Goal: Task Accomplishment & Management: Complete application form

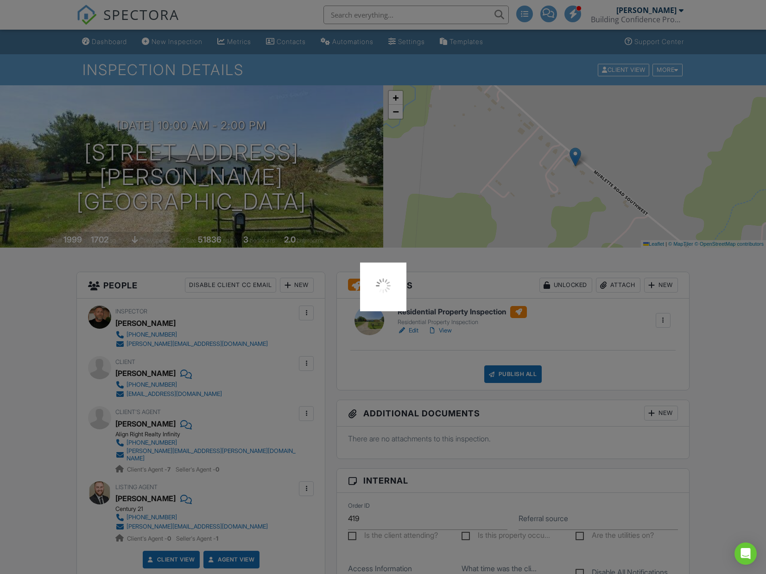
click at [108, 43] on div "Dashboard" at bounding box center [109, 42] width 35 height 8
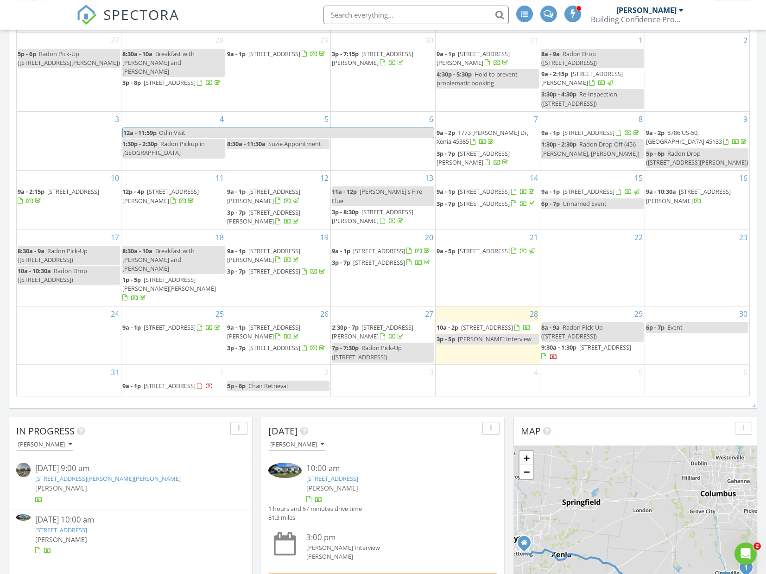
scroll to position [189, 0]
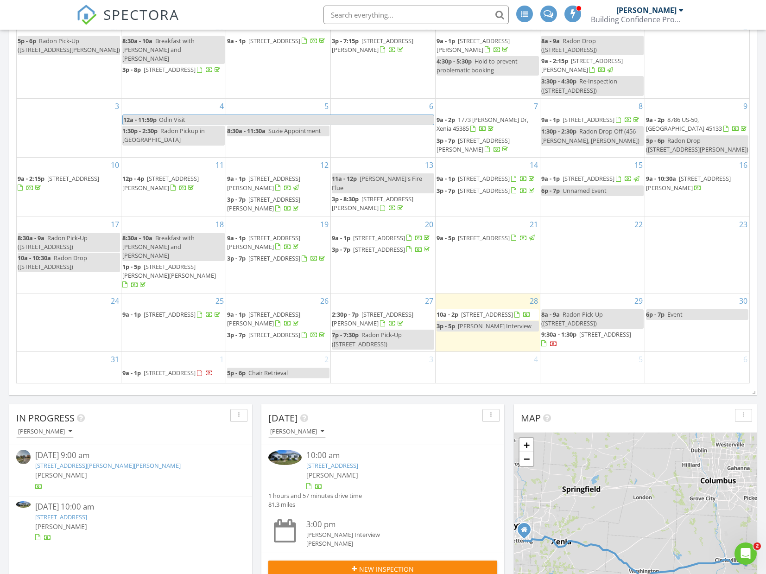
click at [197, 373] on div at bounding box center [199, 373] width 5 height 6
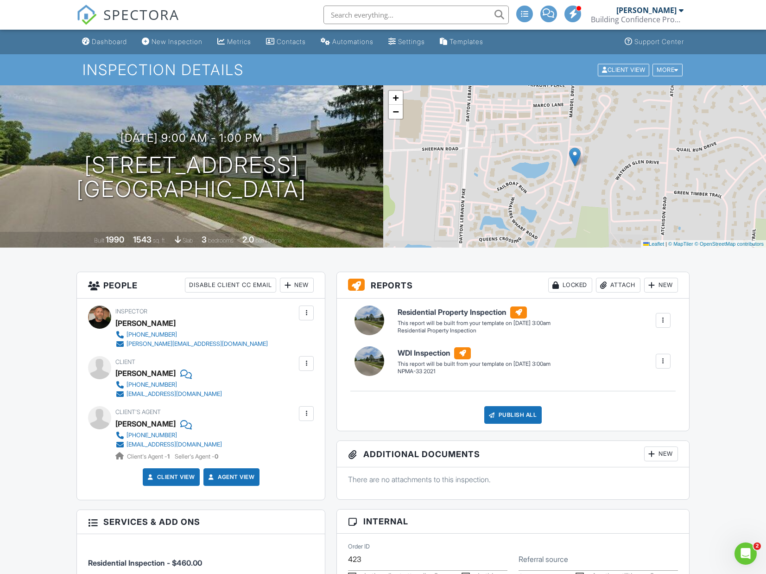
click at [305, 417] on div at bounding box center [306, 413] width 9 height 9
click at [284, 440] on li "Edit" at bounding box center [284, 441] width 47 height 23
click at [309, 363] on div at bounding box center [306, 363] width 9 height 9
click at [287, 391] on li "Edit" at bounding box center [284, 391] width 47 height 23
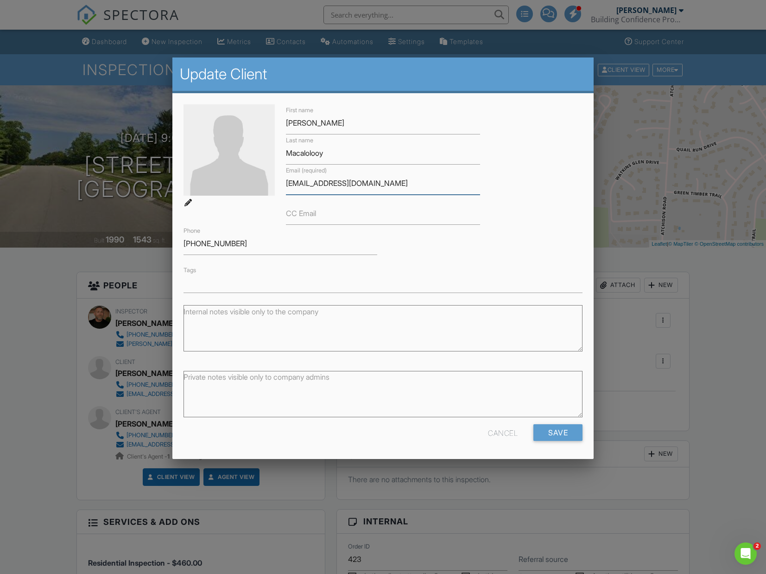
click at [318, 186] on input "[EMAIL_ADDRESS][DOMAIN_NAME]" at bounding box center [383, 183] width 194 height 23
type input "[EMAIL_ADDRESS][DOMAIN_NAME]"
click at [559, 426] on input "Save" at bounding box center [558, 432] width 49 height 17
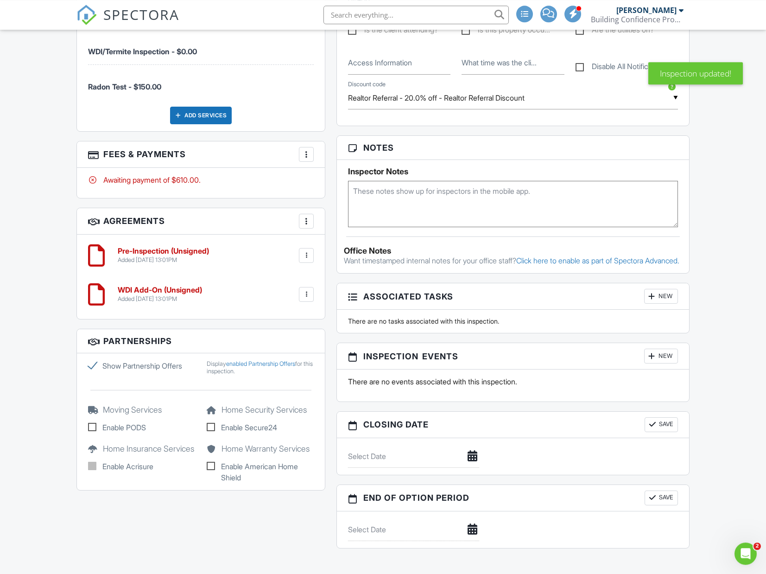
scroll to position [567, 0]
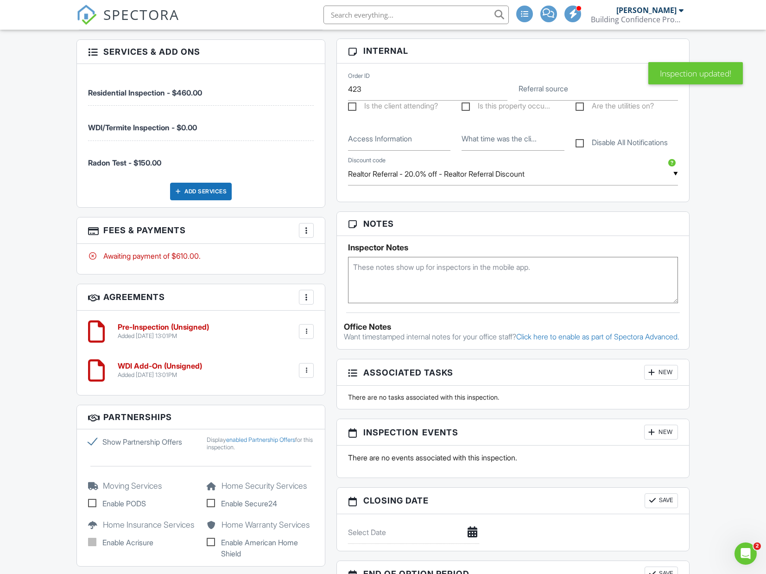
click at [582, 144] on label "Disable All Notifications" at bounding box center [622, 144] width 92 height 12
click at [582, 141] on input "Disable All Notifications" at bounding box center [579, 138] width 6 height 6
checkbox input "true"
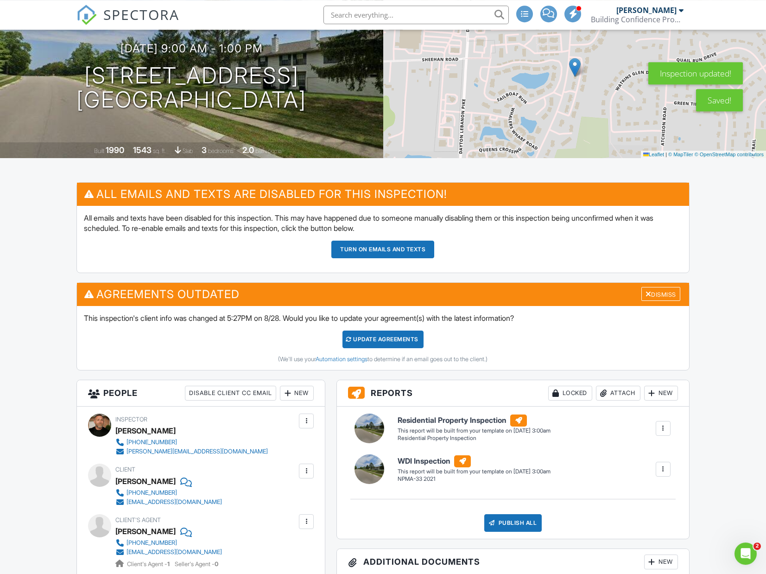
scroll to position [0, 0]
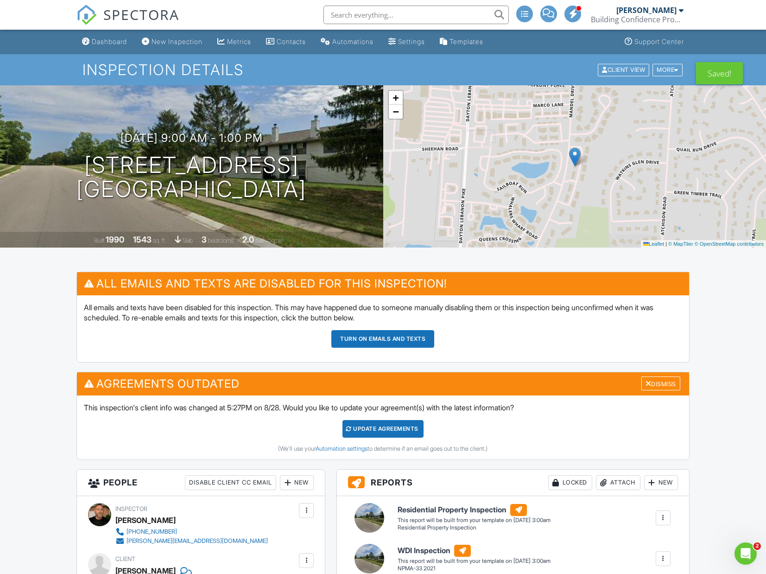
click at [386, 432] on div "Update Agreements" at bounding box center [383, 429] width 81 height 18
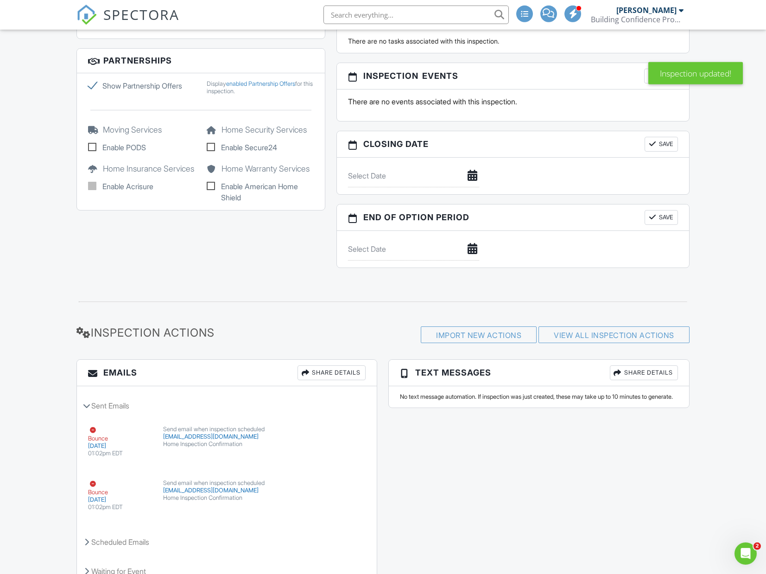
scroll to position [946, 0]
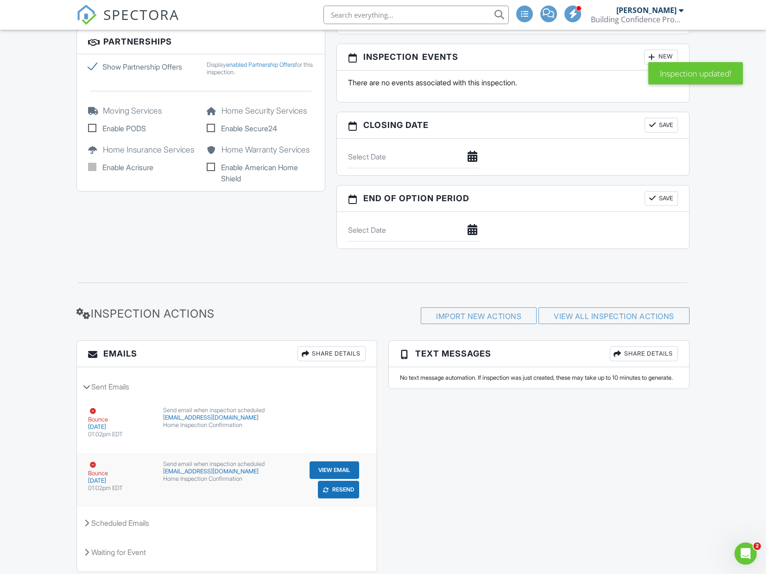
click at [332, 498] on button "Resend" at bounding box center [338, 490] width 41 height 18
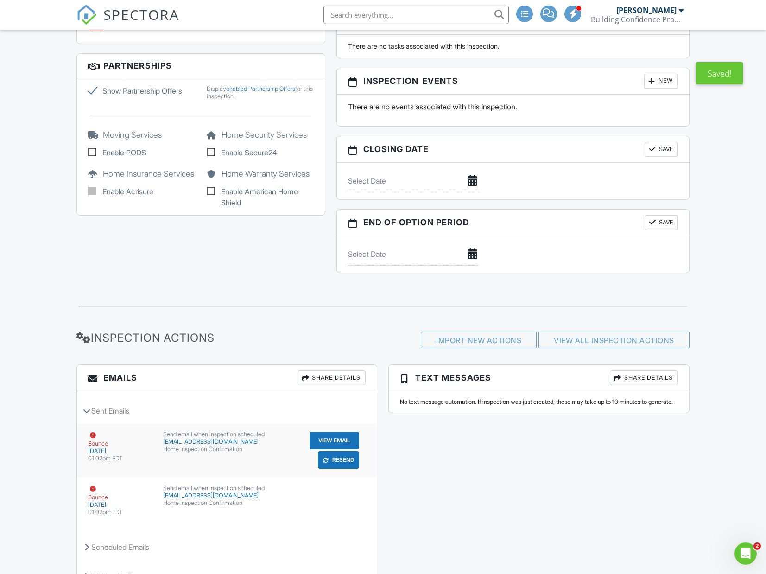
scroll to position [946, 0]
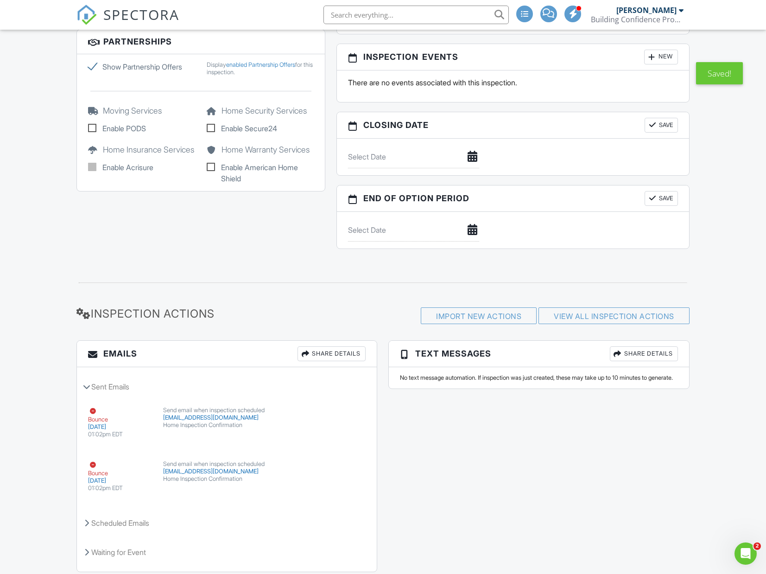
click at [455, 474] on div "Emails Share Details Sent Emails Bounce 08/28/2025 01:02pm EDT Send email when …" at bounding box center [383, 460] width 624 height 241
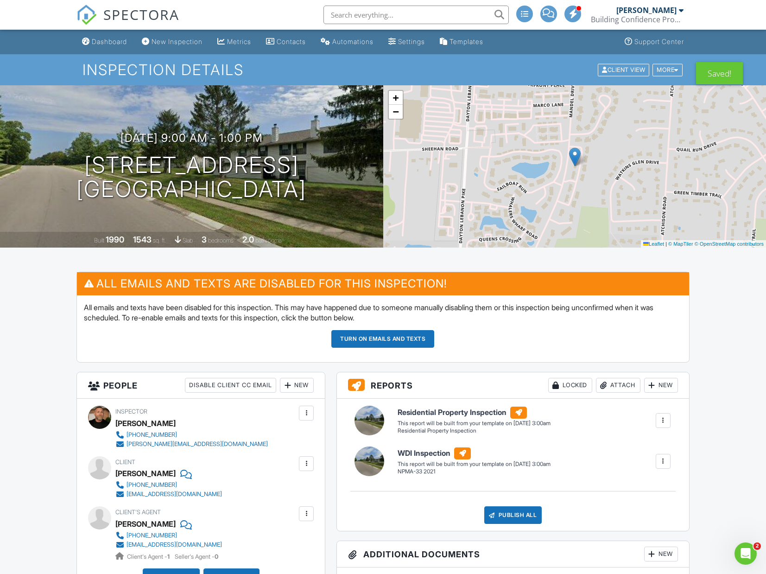
click at [382, 343] on button "Turn on emails and texts" at bounding box center [382, 339] width 103 height 18
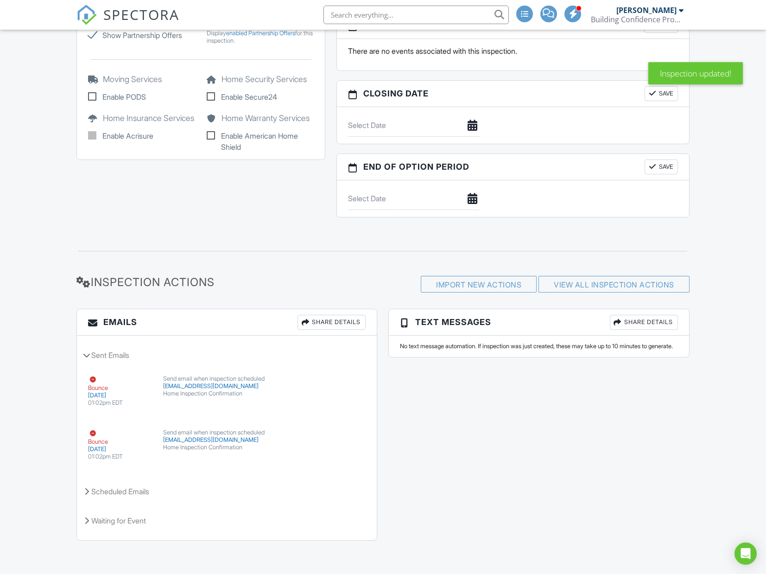
scroll to position [131, 0]
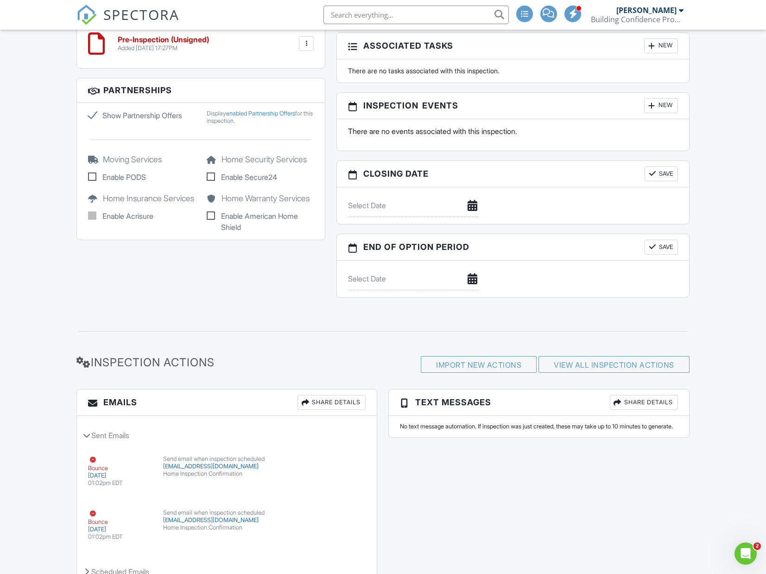
scroll to position [887, 0]
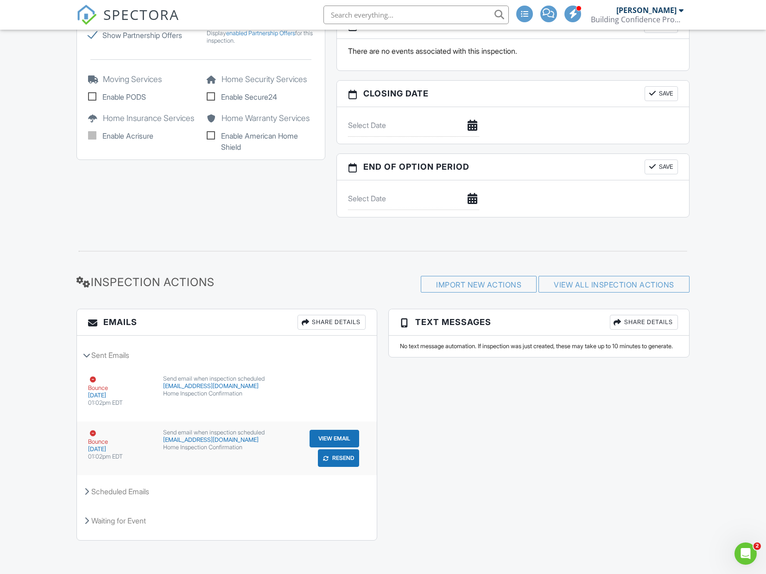
click at [338, 458] on button "Resend" at bounding box center [338, 458] width 41 height 18
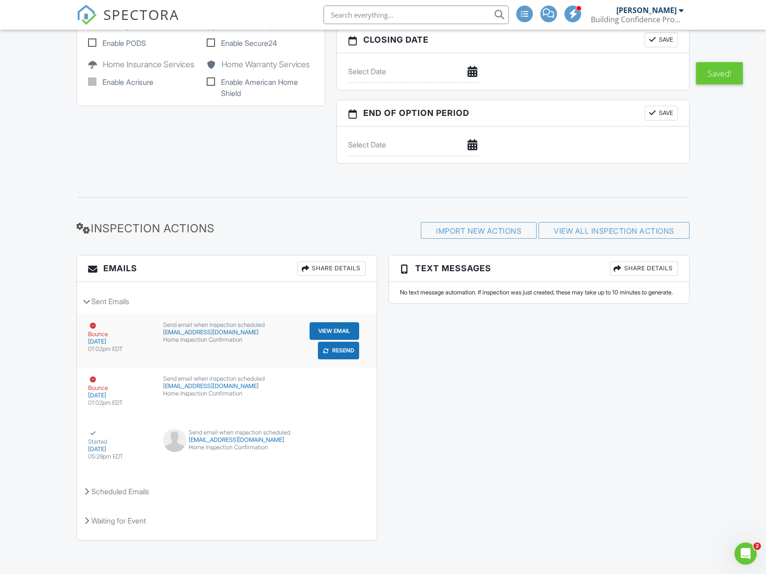
click at [337, 350] on button "Resend" at bounding box center [338, 351] width 41 height 18
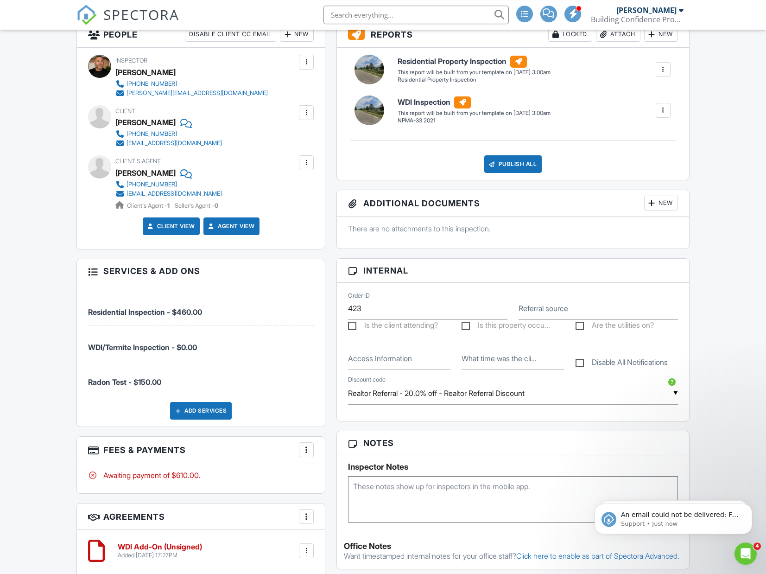
scroll to position [238, 0]
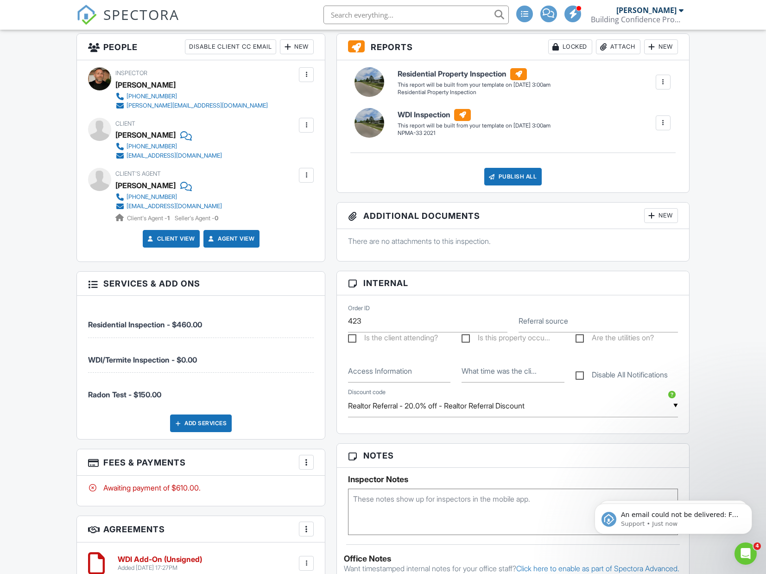
click at [305, 178] on div at bounding box center [306, 175] width 9 height 9
click at [287, 204] on li "Edit" at bounding box center [284, 203] width 47 height 23
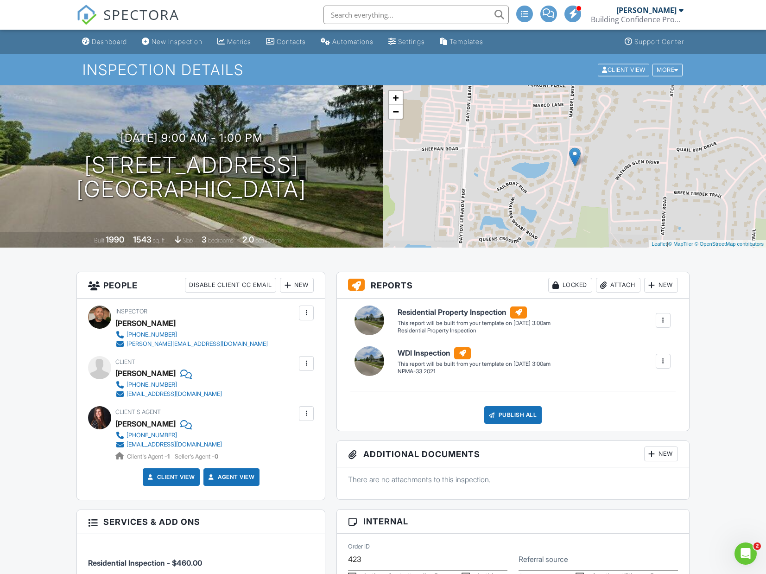
click at [306, 366] on div at bounding box center [306, 363] width 9 height 9
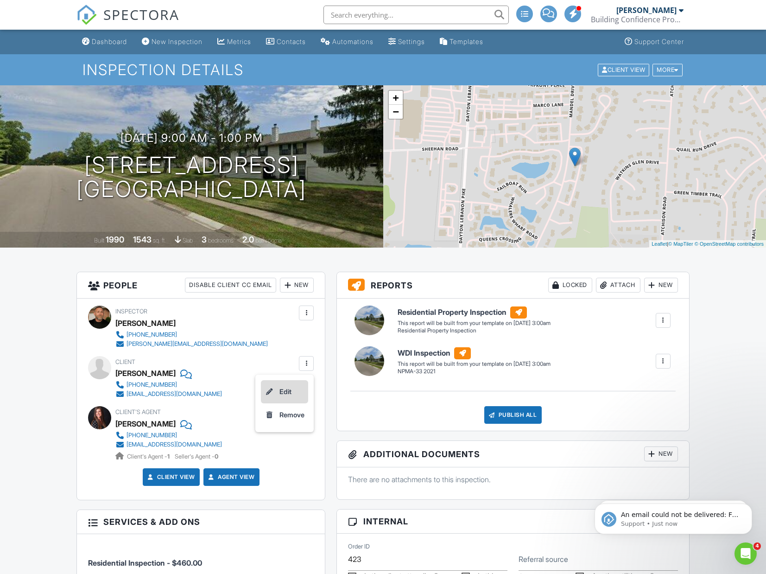
click at [286, 395] on li "Edit" at bounding box center [284, 391] width 47 height 23
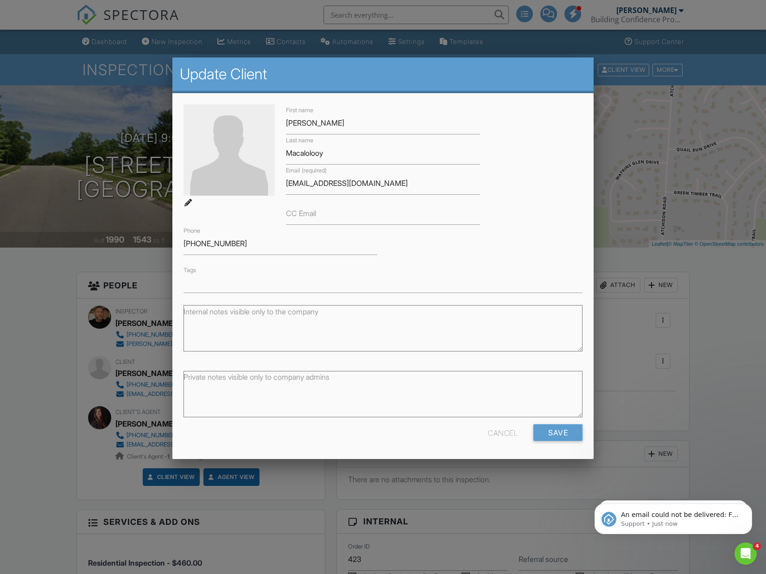
drag, startPoint x: 286, startPoint y: 153, endPoint x: 323, endPoint y: 153, distance: 36.6
click at [323, 153] on div "Last name Macalolooy" at bounding box center [382, 149] width 205 height 30
click at [293, 157] on input "Macalolooy" at bounding box center [383, 153] width 194 height 23
click at [329, 153] on input "Macalolooy" at bounding box center [383, 153] width 194 height 23
drag, startPoint x: 329, startPoint y: 153, endPoint x: 306, endPoint y: 153, distance: 22.7
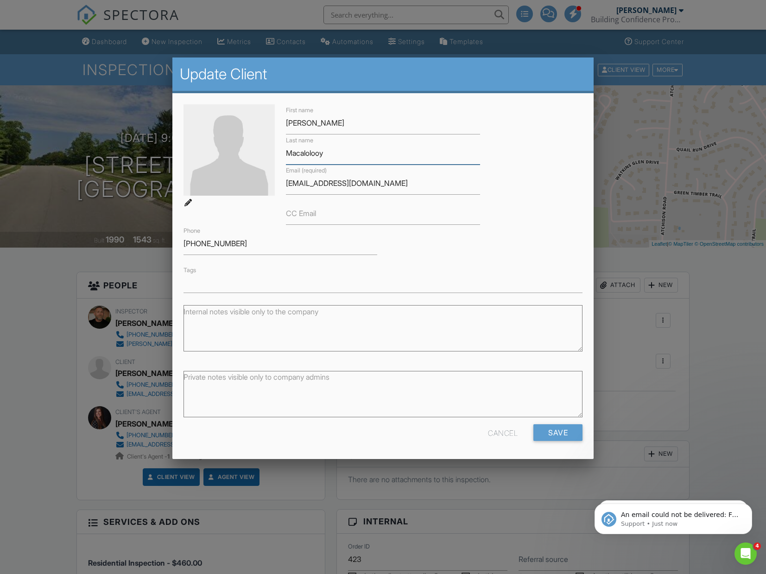
click at [306, 153] on input "Macalolooy" at bounding box center [383, 153] width 194 height 23
click at [289, 183] on input "[EMAIL_ADDRESS][DOMAIN_NAME]" at bounding box center [383, 183] width 194 height 23
drag, startPoint x: 285, startPoint y: 181, endPoint x: 297, endPoint y: 181, distance: 12.5
click at [297, 181] on div "Email (required) tmacalolooly@gmail.com" at bounding box center [382, 180] width 205 height 30
click at [289, 184] on div "Email (required) tmacalolooly@gmail.com" at bounding box center [382, 180] width 205 height 30
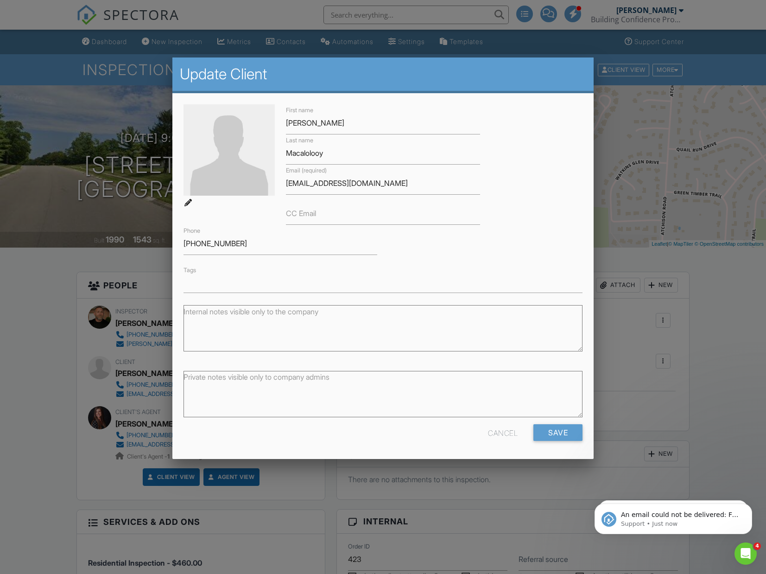
click at [286, 182] on div "Email (required) tmacalolooly@gmail.com" at bounding box center [382, 180] width 205 height 30
click at [286, 183] on div "Email (required) tmacalolooly@gmail.com" at bounding box center [382, 180] width 205 height 30
drag, startPoint x: 288, startPoint y: 184, endPoint x: 331, endPoint y: 185, distance: 43.1
click at [331, 185] on input "[EMAIL_ADDRESS][DOMAIN_NAME]" at bounding box center [383, 183] width 194 height 23
paste input "Macaloloo"
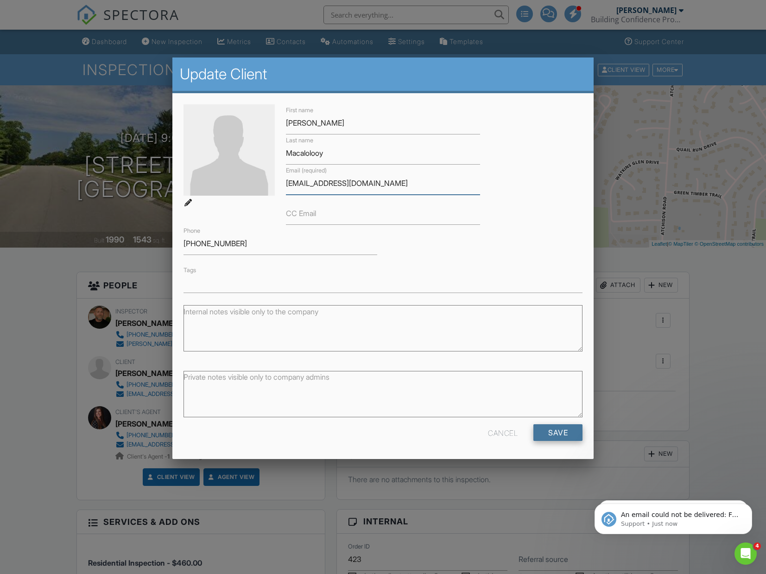
type input "TMacalolooy@gmail.com"
click at [564, 426] on input "Save" at bounding box center [558, 432] width 49 height 17
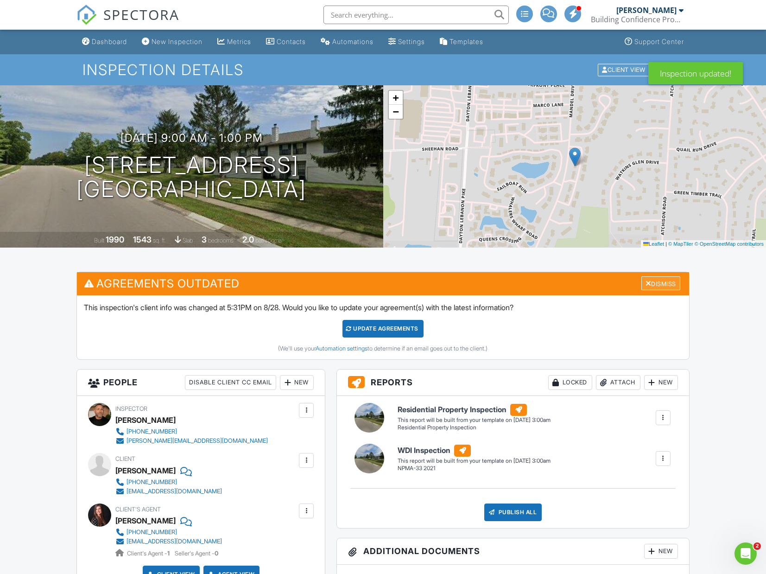
click at [663, 281] on div "Dismiss" at bounding box center [661, 283] width 39 height 14
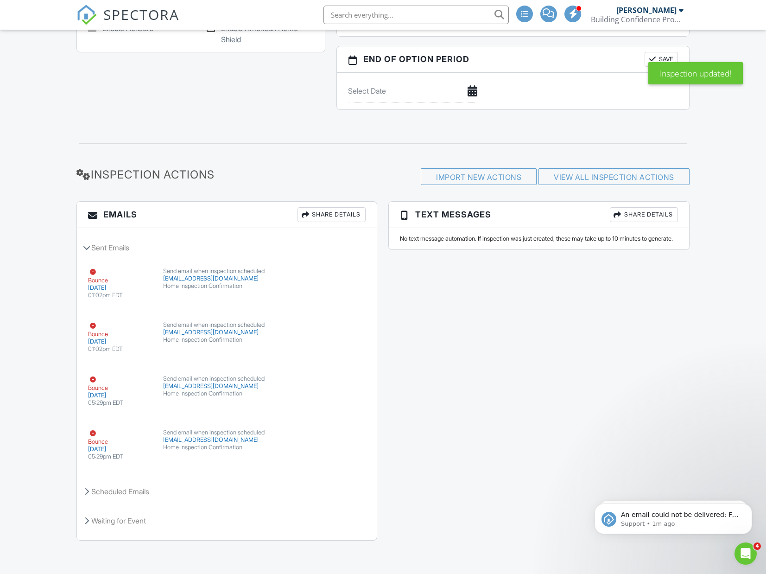
scroll to position [995, 0]
click at [338, 305] on button "Resend" at bounding box center [338, 297] width 41 height 18
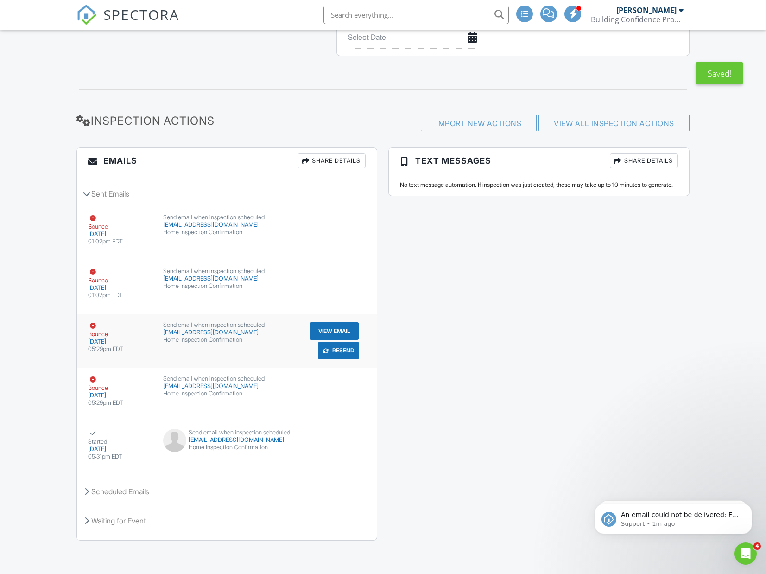
click at [333, 305] on button "Resend" at bounding box center [338, 297] width 41 height 18
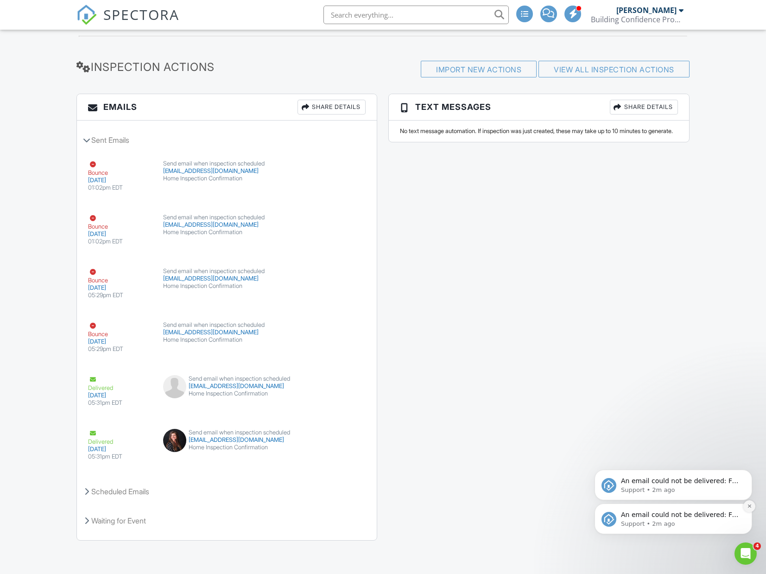
click at [751, 506] on icon "Dismiss notification" at bounding box center [749, 505] width 5 height 5
click at [748, 505] on icon "Dismiss notification" at bounding box center [749, 505] width 5 height 5
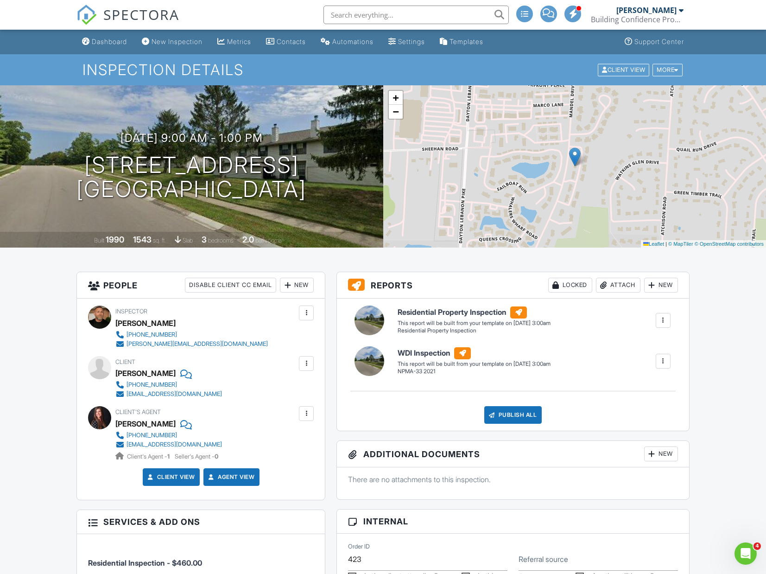
click at [100, 417] on div at bounding box center [99, 417] width 23 height 23
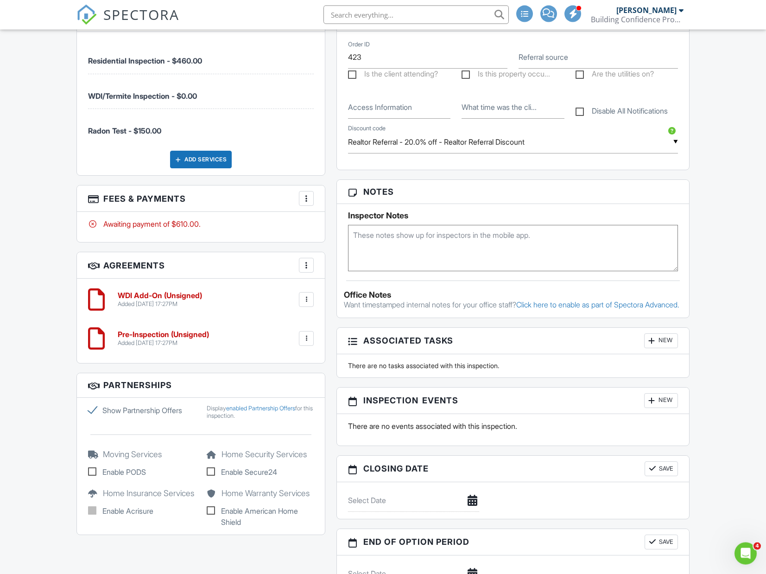
scroll to position [567, 0]
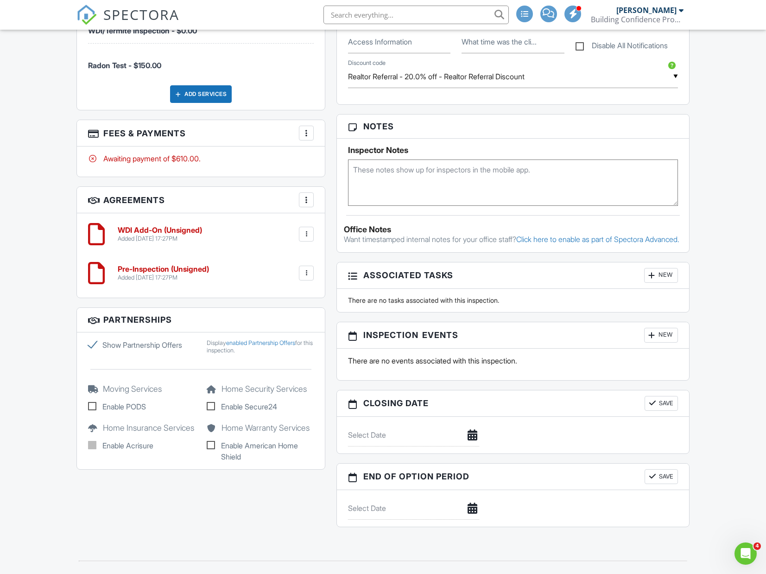
click at [660, 343] on div "New" at bounding box center [661, 335] width 34 height 15
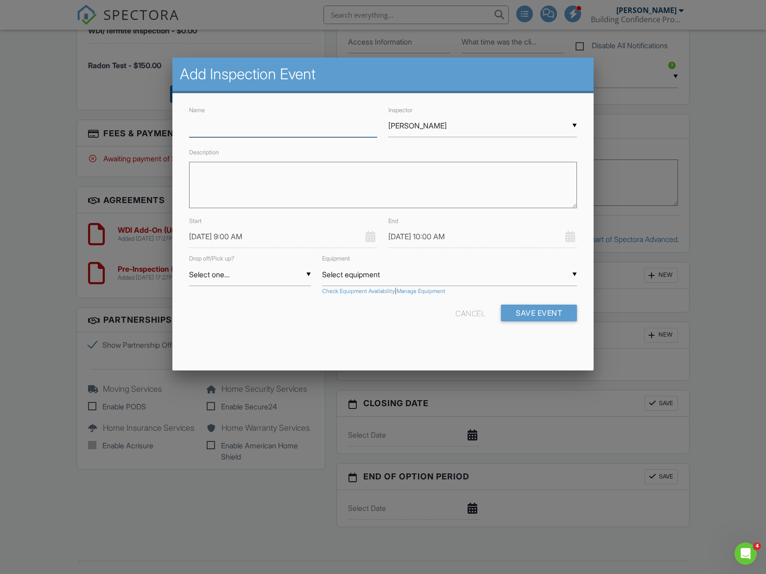
click at [217, 129] on input "Name" at bounding box center [283, 126] width 189 height 23
type input "Radon Drop"
click at [230, 274] on input "Select one..." at bounding box center [250, 274] width 122 height 23
click at [228, 297] on span "Drop" at bounding box center [250, 297] width 122 height 23
type input "Drop"
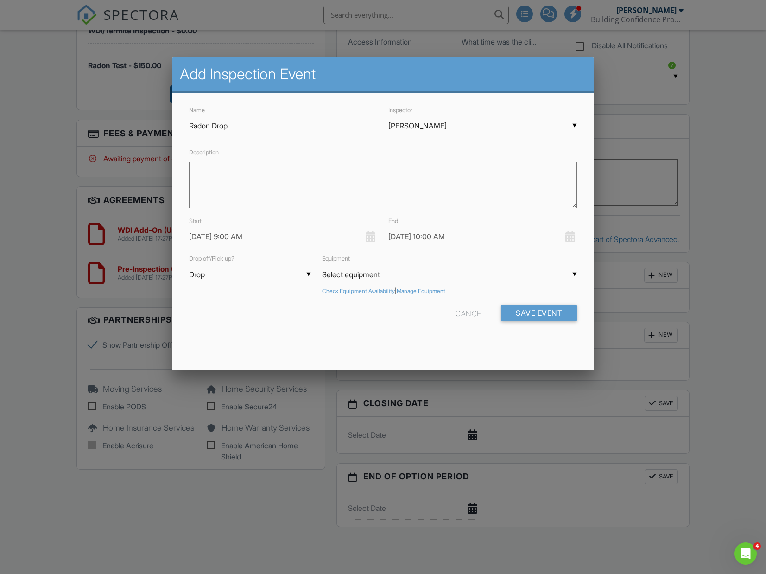
click at [213, 233] on input "[DATE] 9:00 AM" at bounding box center [283, 236] width 189 height 23
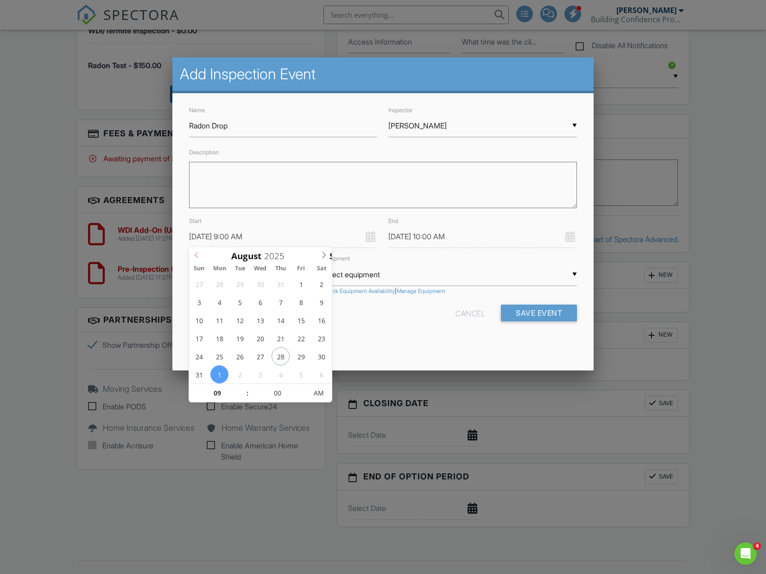
click at [197, 253] on icon at bounding box center [196, 255] width 3 height 6
type input "08/29/2025 9:00 AM"
type input "08/29/2025 10:00 AM"
type input "10"
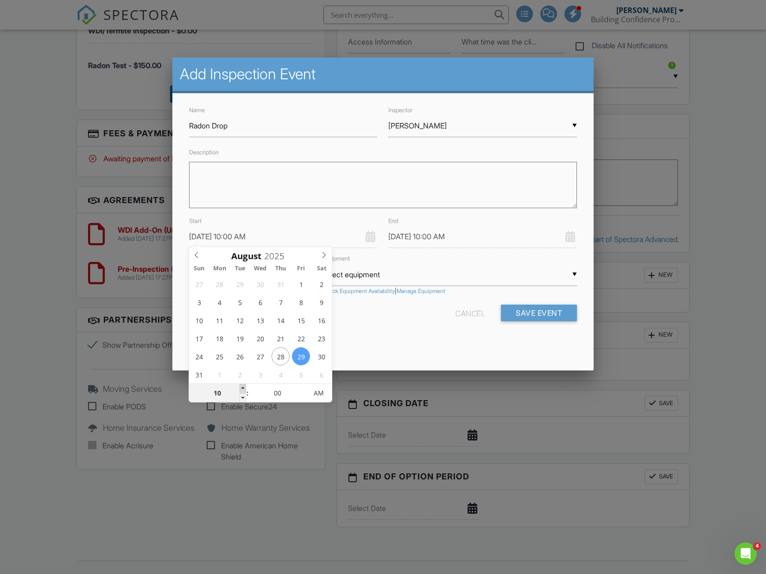
click at [244, 387] on span at bounding box center [243, 388] width 6 height 9
type input "08/29/2025 11:00 AM"
type input "11"
click at [244, 387] on span at bounding box center [243, 388] width 6 height 9
type input "08/29/2025 12:00 PM"
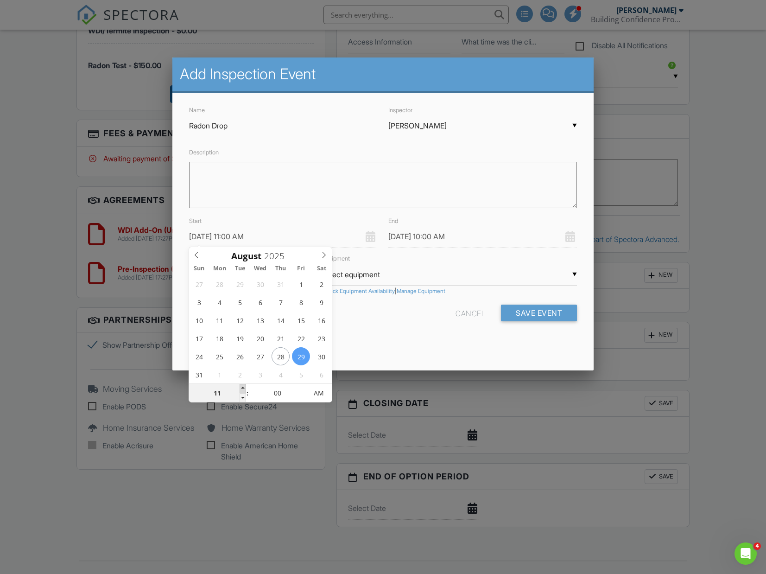
type input "12"
click at [244, 387] on span at bounding box center [243, 388] width 6 height 9
type input "08/29/2025 1:00 PM"
type input "01"
click at [244, 387] on span at bounding box center [243, 388] width 6 height 9
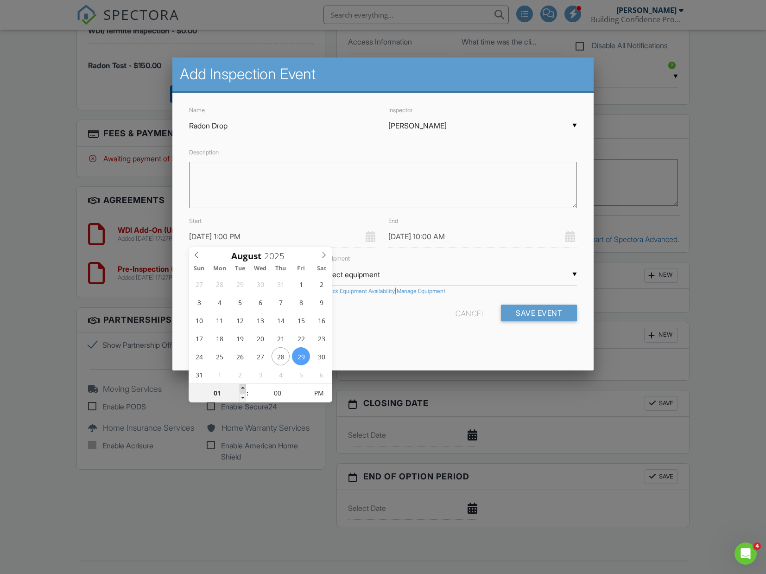
type input "08/29/2025 2:00 PM"
type input "02"
click at [244, 387] on span at bounding box center [243, 388] width 6 height 9
type input "08/29/2025 3:00 PM"
type input "03"
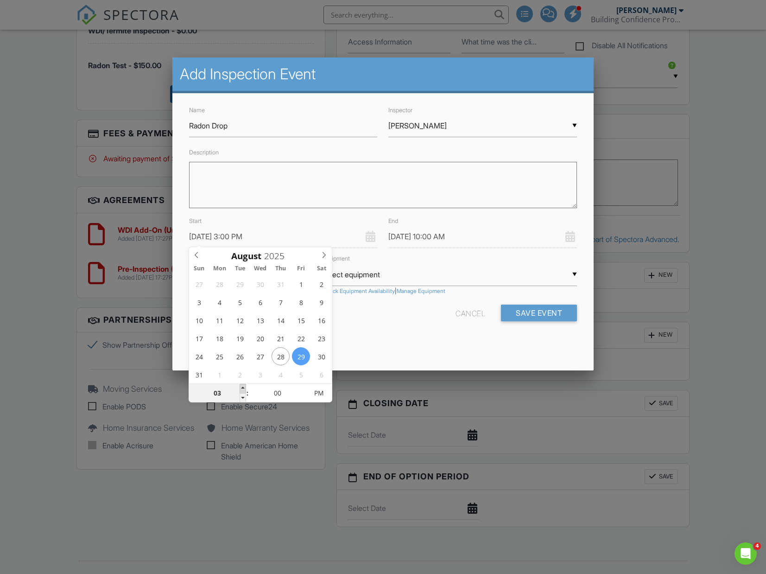
click at [244, 387] on span at bounding box center [243, 388] width 6 height 9
type input "[DATE] 4:00 PM"
type input "04"
click at [244, 387] on span at bounding box center [243, 388] width 6 height 9
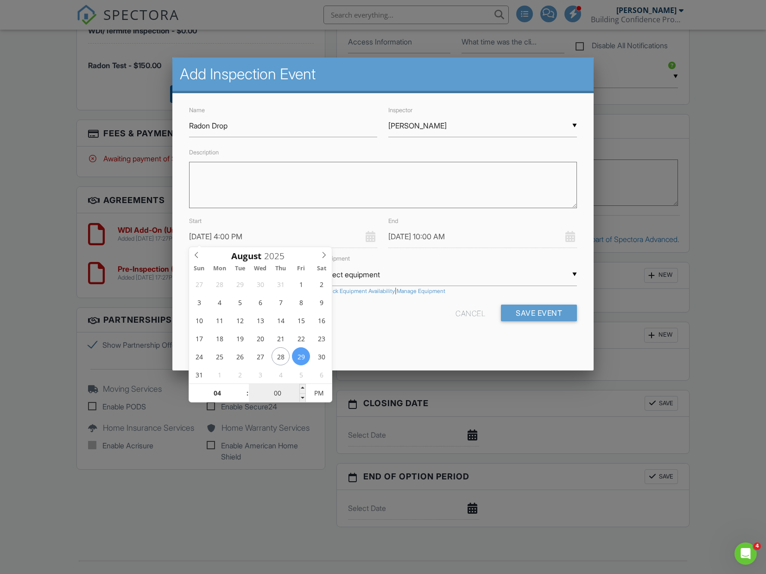
type input "08/29/2025 5:00 PM"
type input "05"
type input "08/29/2025 6:00 PM"
type input "[DATE] 4:00 PM"
type input "04"
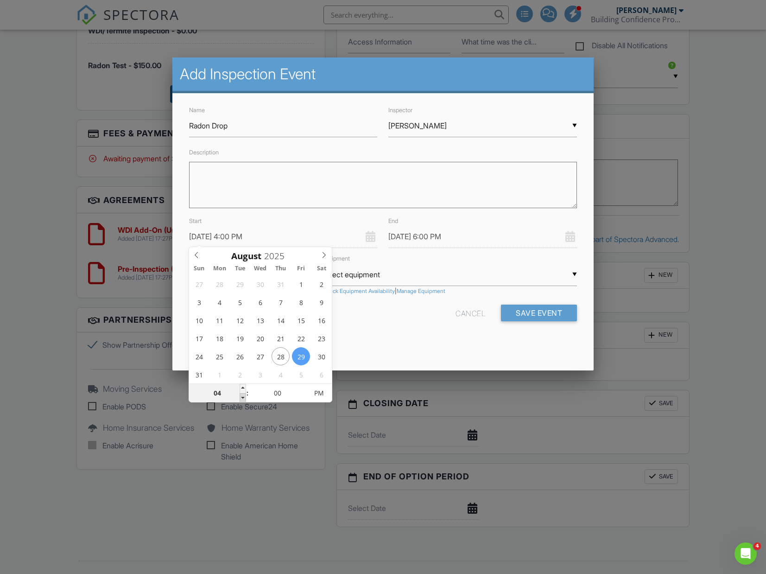
click at [243, 397] on span at bounding box center [243, 397] width 6 height 9
click at [447, 233] on input "08/29/2025 5:00 PM" at bounding box center [482, 236] width 189 height 23
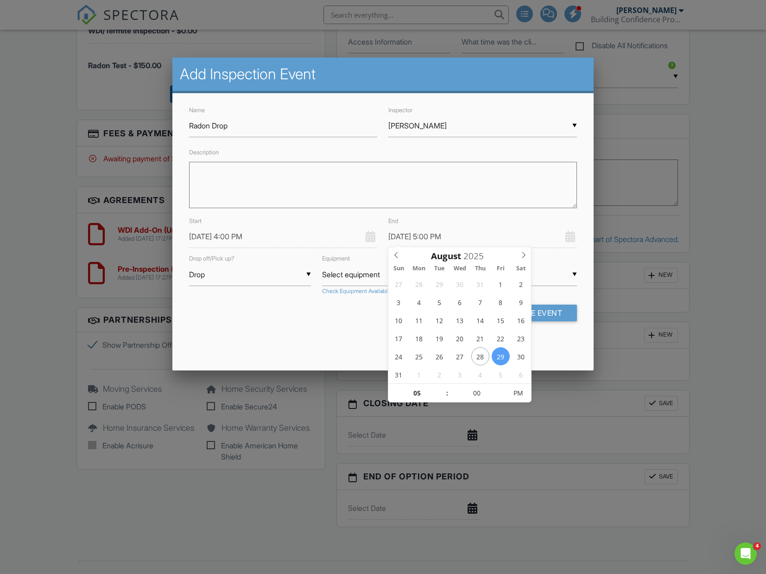
click at [435, 233] on input "08/29/2025 5:00 PM" at bounding box center [482, 236] width 189 height 23
type input "[DATE] 4:00 PM"
type input "04"
click at [441, 396] on span at bounding box center [442, 397] width 6 height 9
click at [470, 391] on input "00" at bounding box center [477, 393] width 57 height 19
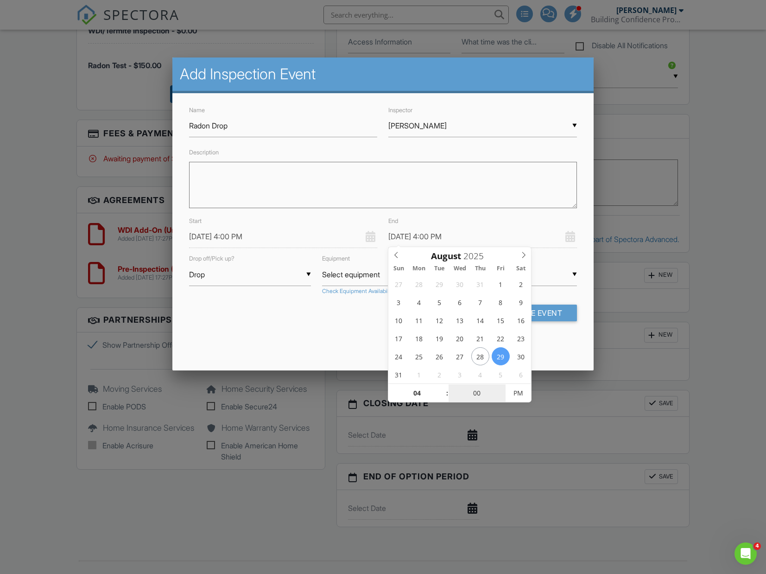
type input "08/29/2025 4:03 PM"
type input "00"
type input "08/29/2025 4:03 PM"
type input "03"
type input "[DATE] 4:30 PM"
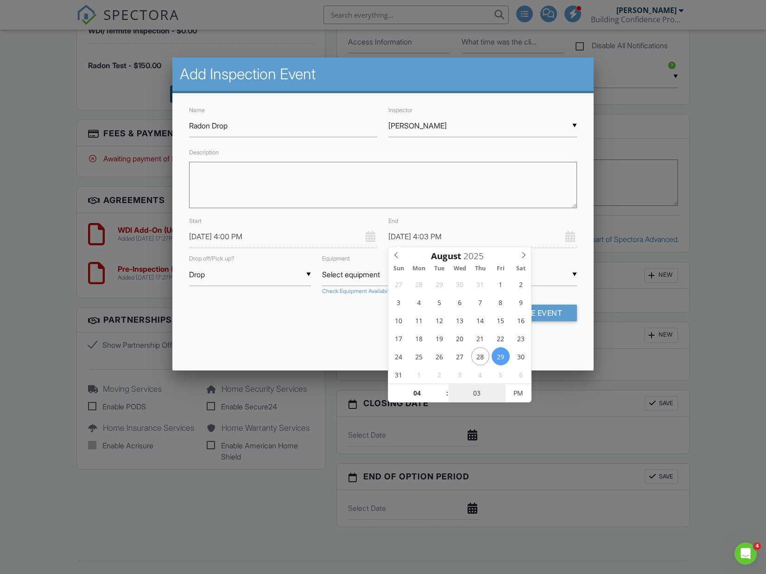
type input "30"
click at [290, 332] on div "Name Radon Drop Inspector ▼ John Blevins John Blevins John Blevins Description …" at bounding box center [382, 220] width 421 height 255
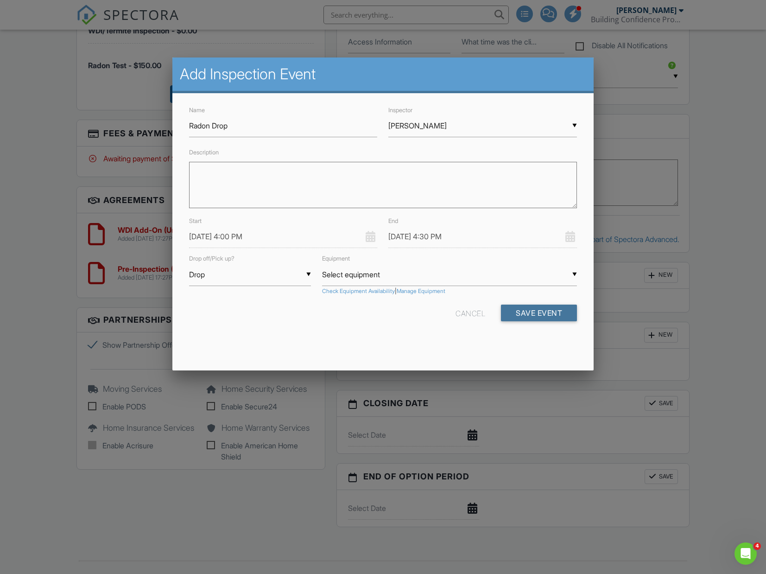
click at [519, 311] on button "Save Event" at bounding box center [539, 313] width 76 height 17
